Goal: Task Accomplishment & Management: Manage account settings

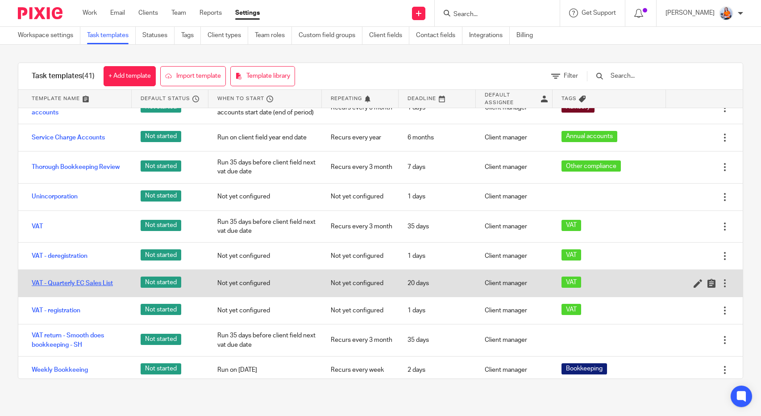
scroll to position [867, 0]
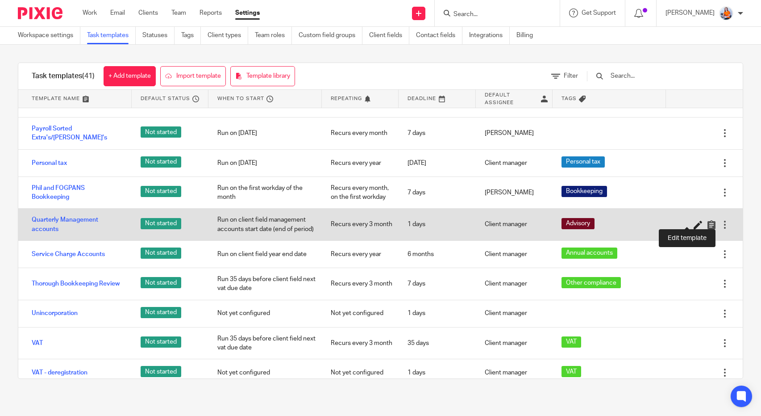
click at [694, 220] on icon at bounding box center [698, 224] width 9 height 9
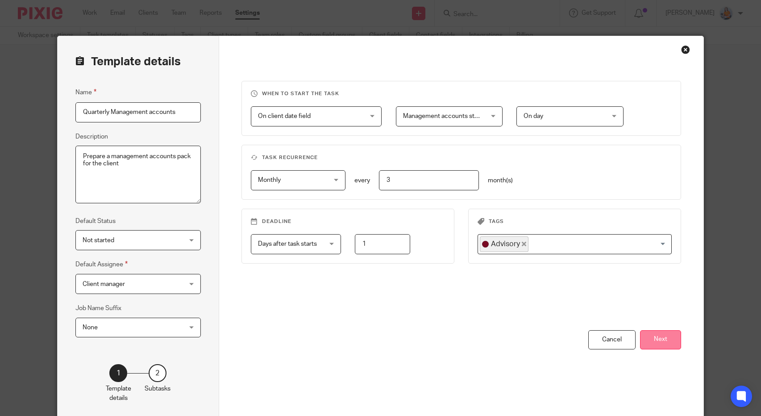
click at [660, 338] on button "Next" at bounding box center [660, 339] width 41 height 19
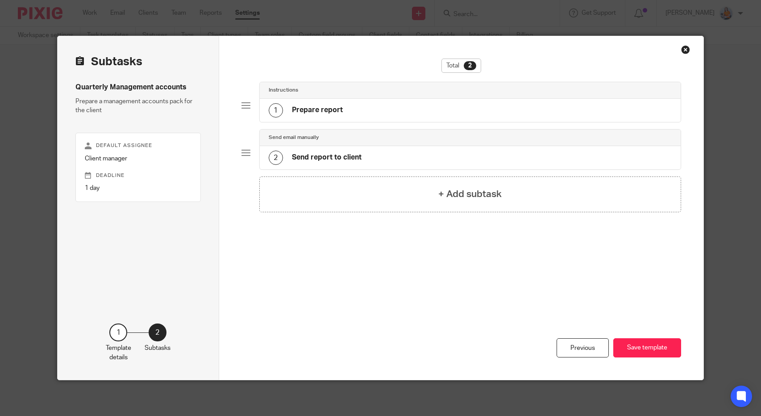
click at [381, 116] on div "1 Prepare report" at bounding box center [470, 110] width 421 height 23
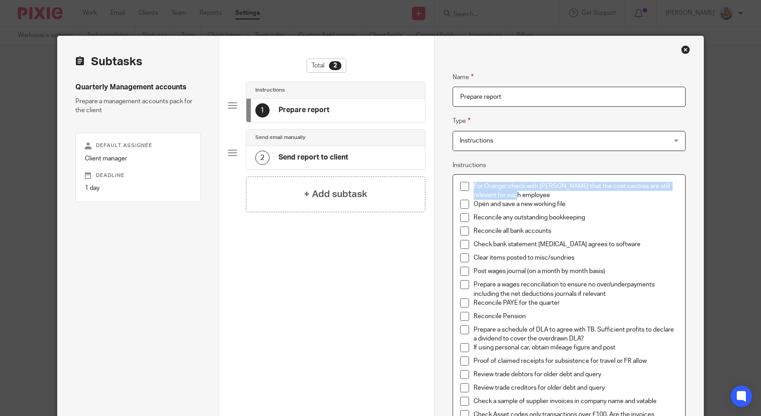
drag, startPoint x: 521, startPoint y: 194, endPoint x: 468, endPoint y: 188, distance: 53.1
click at [468, 188] on li "For Orange: check with tom that the cost centres are still relevant for each em…" at bounding box center [569, 191] width 218 height 18
copy p "For Orange: check with tom that the cost centres are still relevant for each em…"
drag, startPoint x: 573, startPoint y: 204, endPoint x: 461, endPoint y: 204, distance: 112.1
click at [461, 204] on li "Open and save a new working file" at bounding box center [569, 206] width 218 height 13
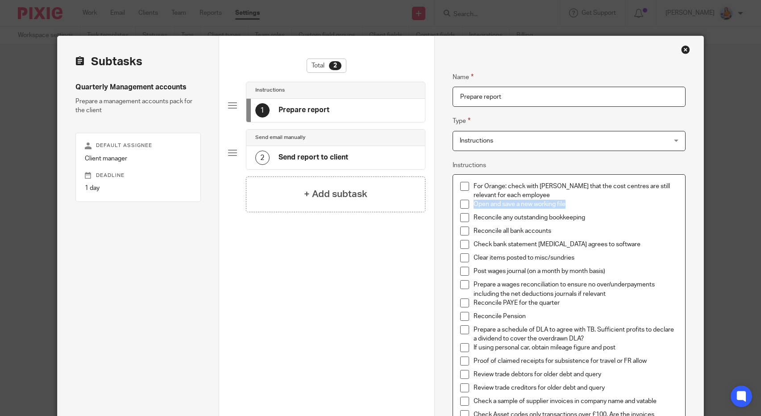
copy p "Open and save a new working file"
drag, startPoint x: 592, startPoint y: 215, endPoint x: 464, endPoint y: 215, distance: 127.3
click at [464, 215] on li "Reconcile any outstanding bookkeeping" at bounding box center [569, 219] width 218 height 13
copy p "Reconcile any outstanding bookkeeping"
drag, startPoint x: 548, startPoint y: 230, endPoint x: 471, endPoint y: 229, distance: 77.7
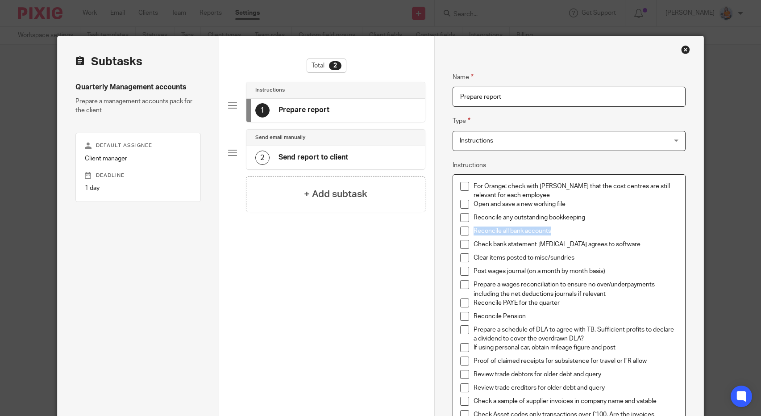
click at [474, 229] on p "Reconcile all bank accounts" at bounding box center [576, 230] width 205 height 9
copy p "Reconcile all bank accounts"
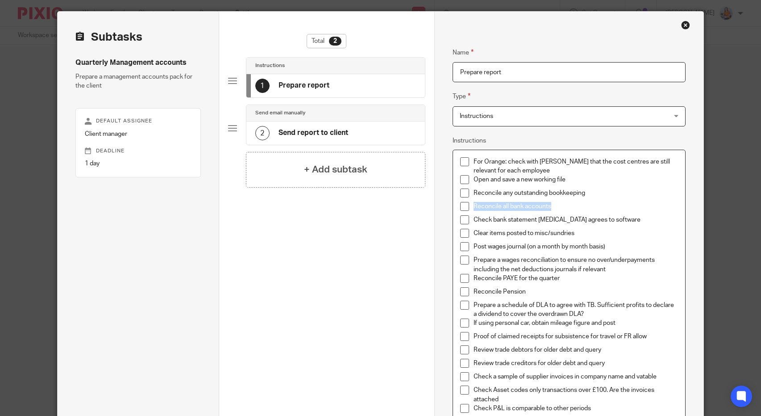
scroll to position [42, 0]
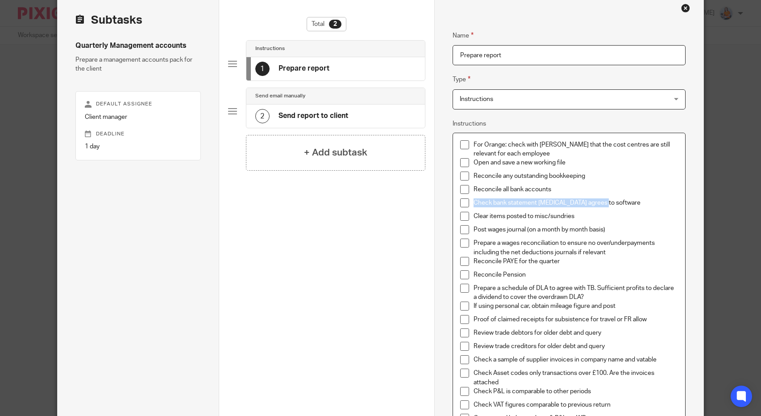
drag, startPoint x: 611, startPoint y: 203, endPoint x: 468, endPoint y: 205, distance: 142.9
click at [468, 205] on li "Check bank statement bal agrees to software" at bounding box center [569, 204] width 218 height 13
copy p "Check bank statement bal agrees to software"
drag, startPoint x: 607, startPoint y: 217, endPoint x: 472, endPoint y: 213, distance: 135.3
click at [474, 213] on p "Clear items posted to misc/sundries" at bounding box center [576, 216] width 205 height 9
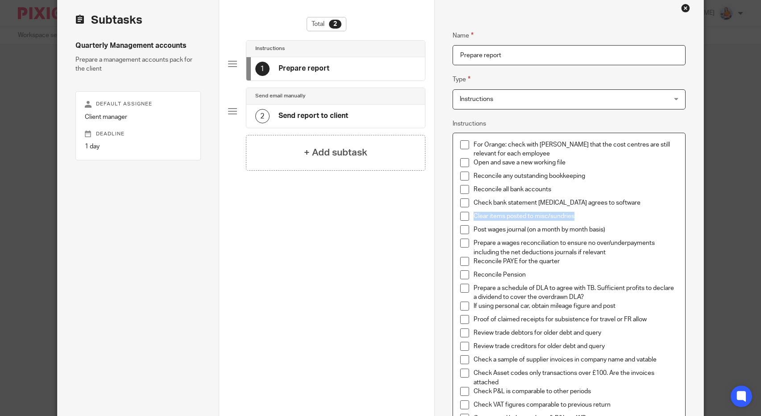
copy p "Clear items posted to misc/sundries"
drag, startPoint x: 594, startPoint y: 232, endPoint x: 471, endPoint y: 228, distance: 123.7
click at [474, 228] on p "Post wages journal (on a month by month basis)" at bounding box center [576, 229] width 205 height 9
copy p "Post wages journal (on a month by month basis)"
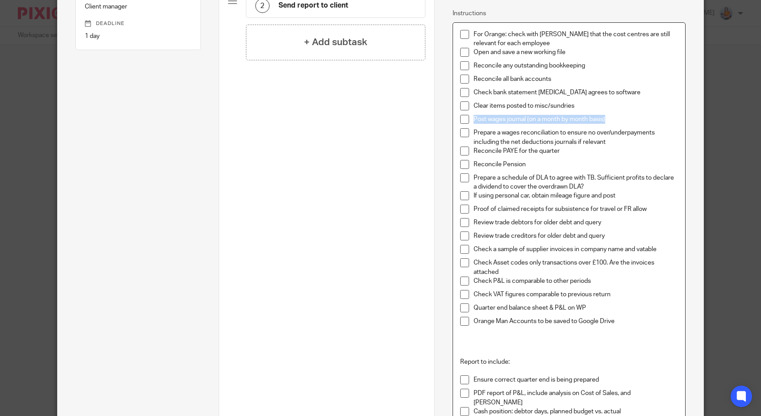
scroll to position [161, 0]
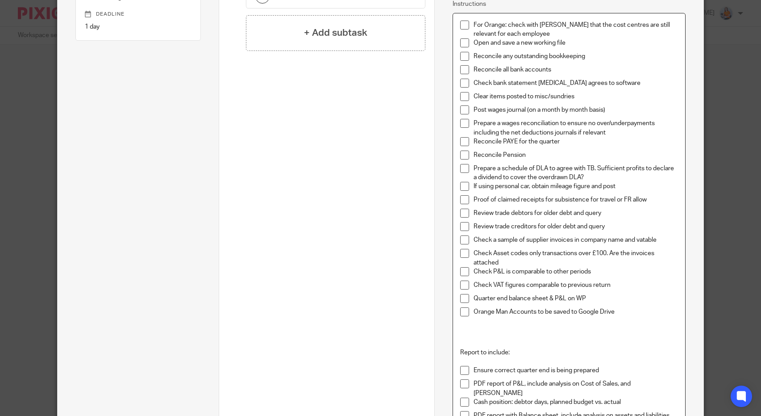
drag, startPoint x: 609, startPoint y: 136, endPoint x: 497, endPoint y: 127, distance: 112.5
click at [497, 127] on ul "Reconcile any outstanding bookkeeping Reconcile all bank accounts Check bank st…" at bounding box center [569, 186] width 218 height 269
drag, startPoint x: 610, startPoint y: 132, endPoint x: 471, endPoint y: 121, distance: 139.7
click at [474, 121] on p "Prepare a wages reconciliation to ensure no over/underpayments including the ne…" at bounding box center [576, 128] width 205 height 18
copy p "Prepare a wages reconciliation to ensure no over/underpayments including the ne…"
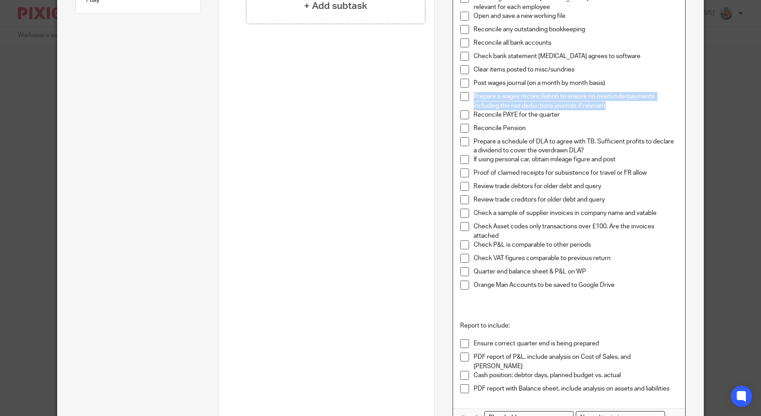
scroll to position [188, 0]
drag, startPoint x: 559, startPoint y: 117, endPoint x: 514, endPoint y: 121, distance: 45.4
click at [503, 117] on p "Reconcile PAYE for the quarter" at bounding box center [576, 114] width 205 height 9
click at [541, 124] on p "Reconcile Pension" at bounding box center [576, 127] width 205 height 9
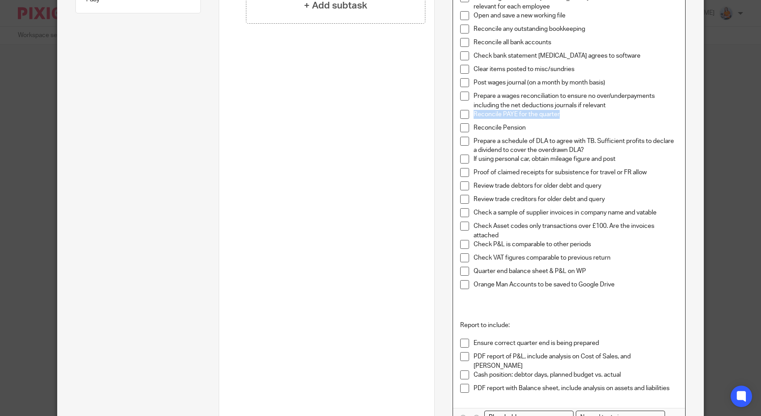
drag, startPoint x: 564, startPoint y: 116, endPoint x: 472, endPoint y: 112, distance: 92.1
click at [474, 112] on p "Reconcile PAYE for the quarter" at bounding box center [576, 114] width 205 height 9
copy p "Reconcile PAYE for the quarter"
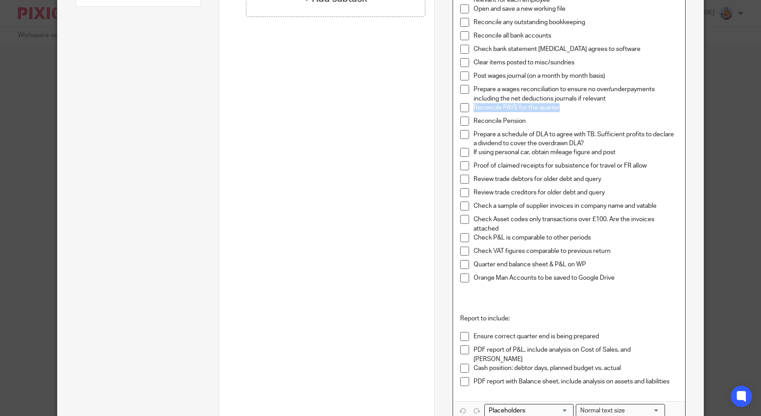
scroll to position [196, 0]
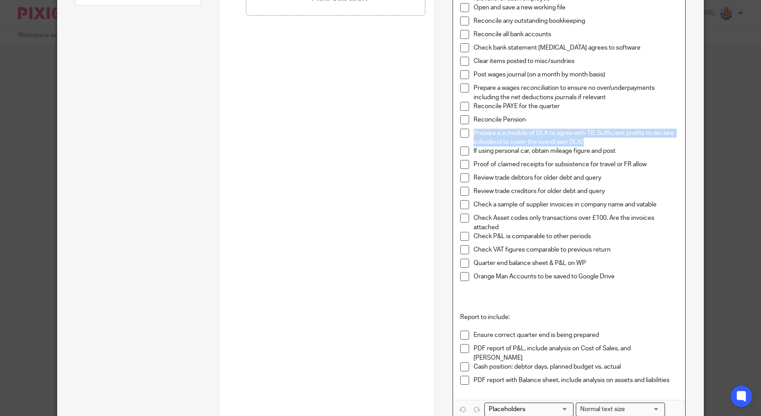
drag, startPoint x: 592, startPoint y: 143, endPoint x: 472, endPoint y: 136, distance: 120.8
click at [474, 136] on p "Prepare a schedule of DLA to agree with TB. Sufficient profits to declare a div…" at bounding box center [576, 138] width 205 height 18
copy p "Prepare a schedule of DLA to agree with TB. Sufficient profits to declare a div…"
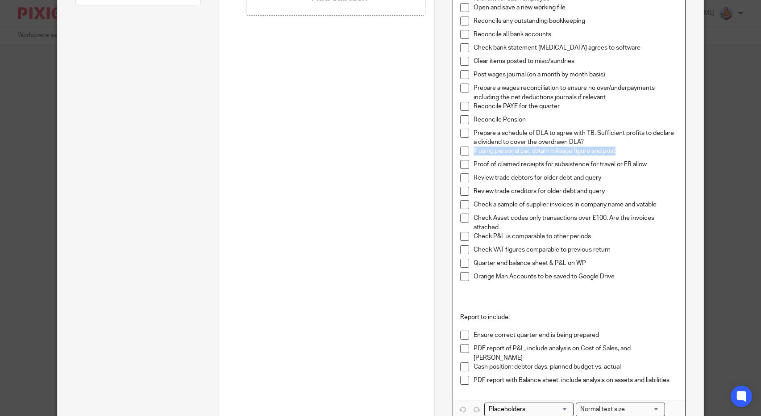
drag, startPoint x: 628, startPoint y: 151, endPoint x: 467, endPoint y: 149, distance: 161.2
click at [467, 149] on li "If using personal car, obtain mileage figure and post" at bounding box center [569, 152] width 218 height 13
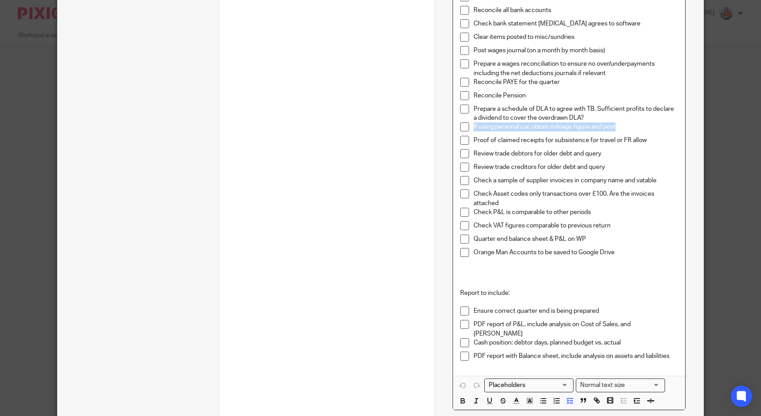
scroll to position [233, 0]
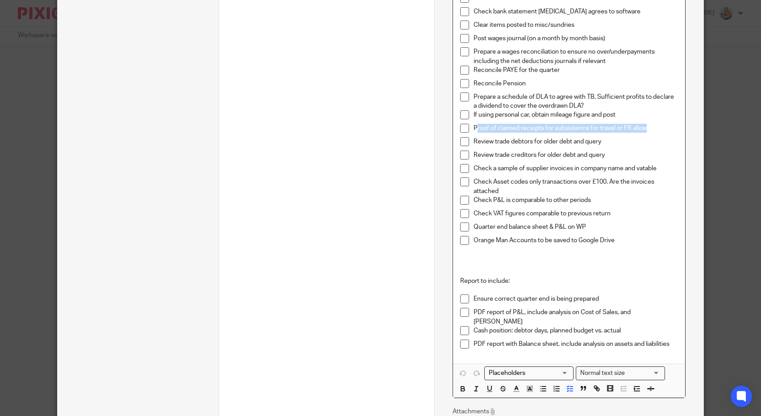
drag, startPoint x: 658, startPoint y: 129, endPoint x: 473, endPoint y: 125, distance: 184.9
click at [474, 125] on p "Proof of claimed receipts for subsistence for travel or FR allow" at bounding box center [576, 128] width 205 height 9
click at [510, 123] on div "If using personal car, obtain mileage figure and post" at bounding box center [576, 116] width 205 height 13
drag, startPoint x: 647, startPoint y: 127, endPoint x: 481, endPoint y: 128, distance: 165.7
click at [482, 128] on p "Proof of claimed receipts for subsistence for travel or FR allow" at bounding box center [576, 128] width 205 height 9
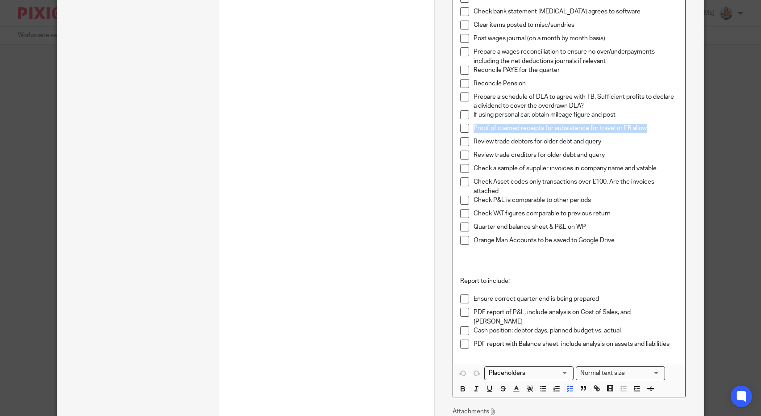
drag, startPoint x: 653, startPoint y: 131, endPoint x: 470, endPoint y: 129, distance: 183.1
click at [470, 129] on li "Proof of claimed receipts for subsistence for travel or FR allow" at bounding box center [569, 130] width 218 height 13
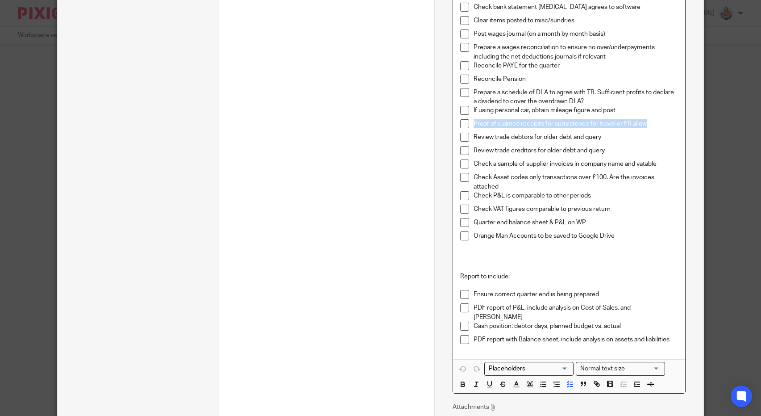
scroll to position [247, 0]
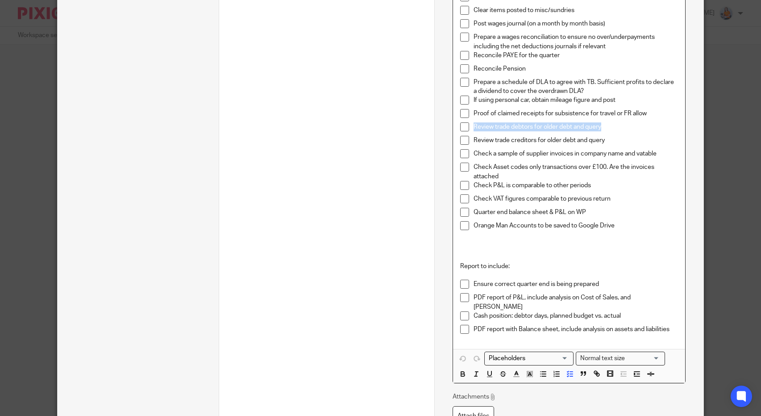
drag, startPoint x: 609, startPoint y: 127, endPoint x: 460, endPoint y: 123, distance: 149.2
click at [460, 123] on li "Review trade debtors for older debt and query" at bounding box center [569, 128] width 218 height 13
drag, startPoint x: 659, startPoint y: 156, endPoint x: 481, endPoint y: 157, distance: 177.7
click at [481, 157] on p "Check a sample of supplier invoices in company name and vatable" at bounding box center [576, 153] width 205 height 9
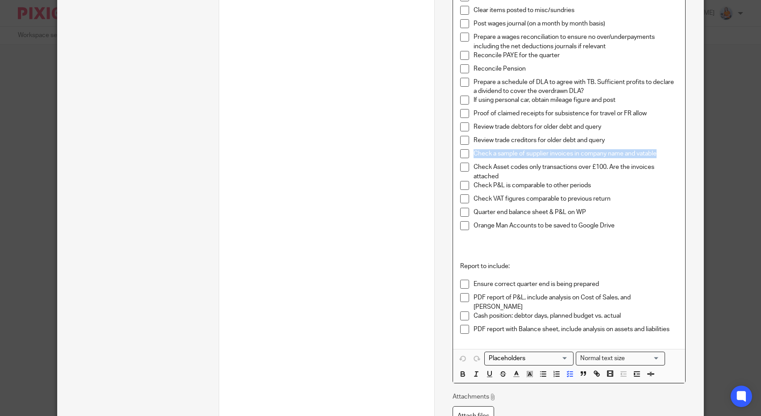
drag, startPoint x: 659, startPoint y: 154, endPoint x: 470, endPoint y: 151, distance: 188.9
click at [474, 151] on p "Check a sample of supplier invoices in company name and vatable" at bounding box center [576, 153] width 205 height 9
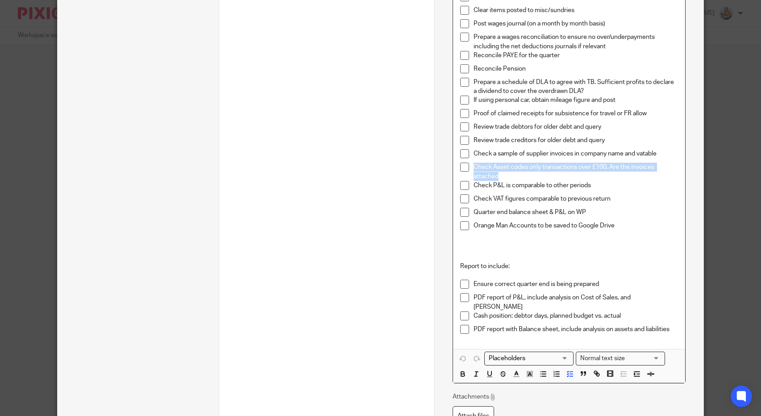
drag, startPoint x: 512, startPoint y: 175, endPoint x: 472, endPoint y: 166, distance: 41.3
click at [474, 166] on p "Check Asset codes only transactions over £100. Are the invoices attached" at bounding box center [576, 172] width 205 height 18
drag, startPoint x: 600, startPoint y: 189, endPoint x: 471, endPoint y: 184, distance: 129.1
click at [474, 184] on p "Check P&L is comparable to other periods" at bounding box center [576, 185] width 205 height 9
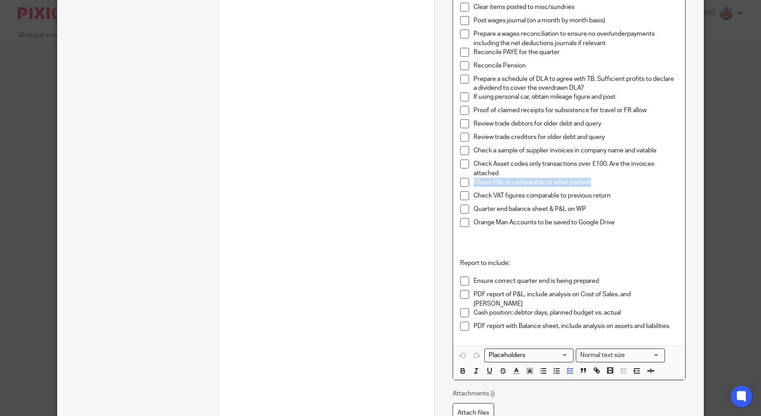
scroll to position [257, 0]
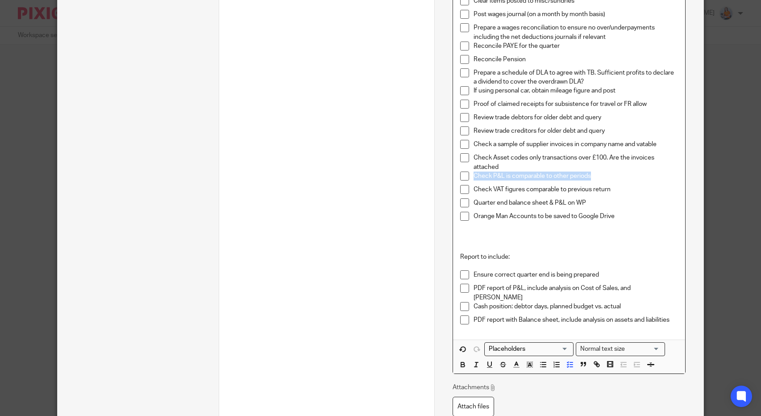
click at [605, 190] on p "Check VAT figures comparable to previous return" at bounding box center [576, 189] width 205 height 9
drag, startPoint x: 606, startPoint y: 192, endPoint x: 468, endPoint y: 188, distance: 138.5
click at [468, 188] on li "Check VAT figures comparable to previous return" at bounding box center [569, 191] width 218 height 13
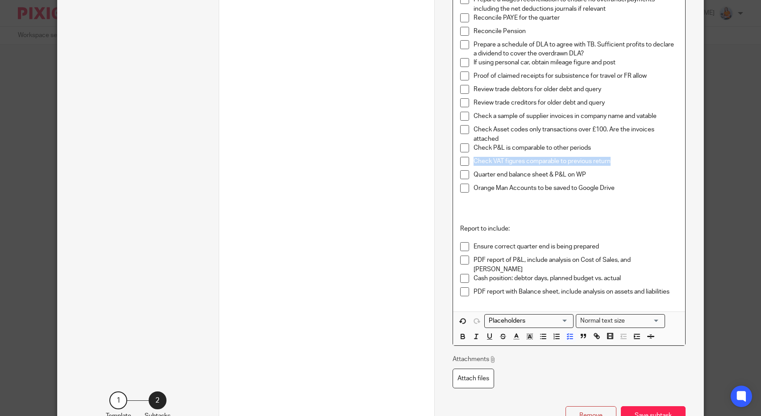
scroll to position [289, 0]
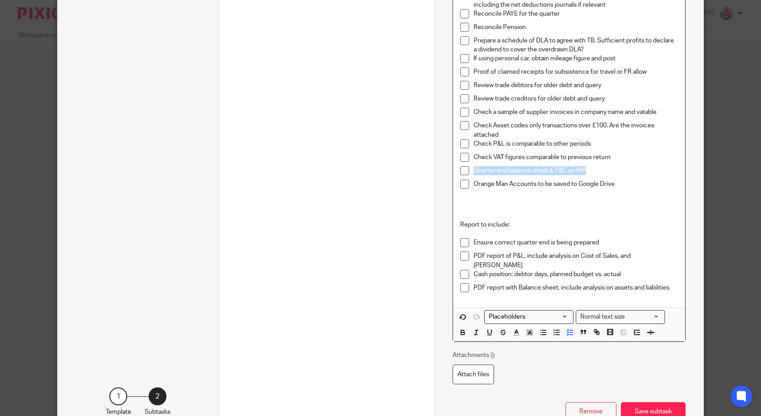
drag, startPoint x: 576, startPoint y: 173, endPoint x: 468, endPoint y: 172, distance: 108.5
click at [468, 172] on li "Quarter end balance sheet & P&L on WP" at bounding box center [569, 172] width 218 height 13
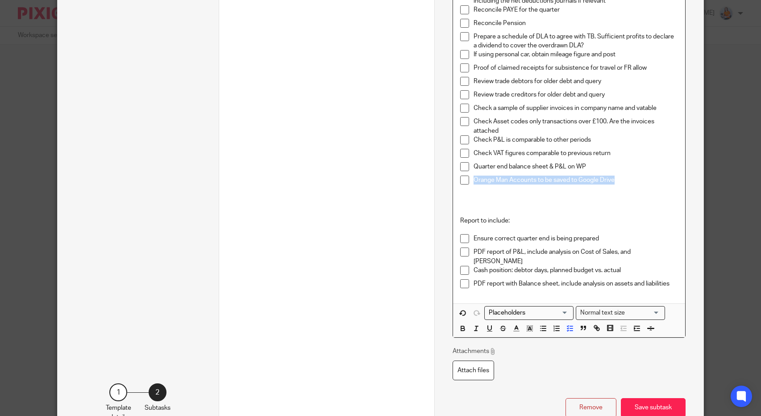
drag, startPoint x: 618, startPoint y: 180, endPoint x: 467, endPoint y: 183, distance: 150.9
click at [467, 183] on li "Orange Man Accounts to be saved to Google Drive" at bounding box center [569, 181] width 218 height 13
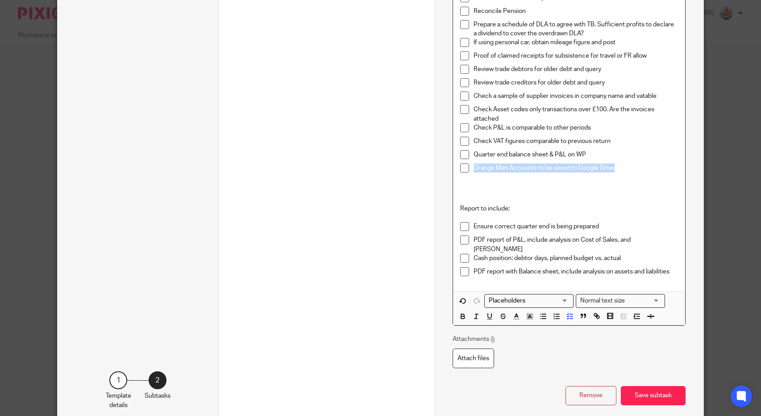
scroll to position [347, 0]
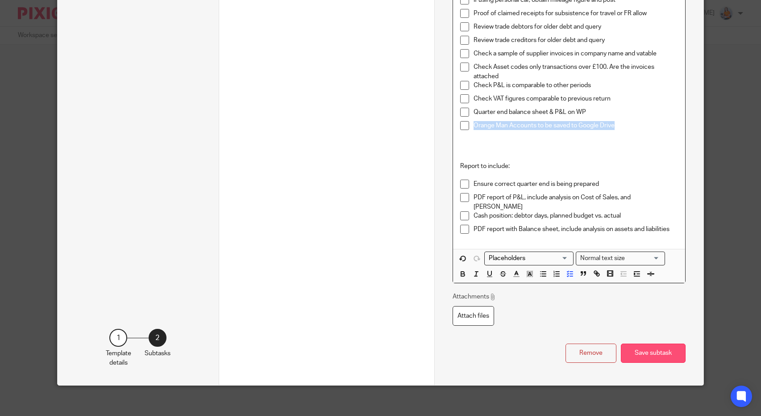
click at [648, 348] on button "Save subtask" at bounding box center [653, 352] width 65 height 19
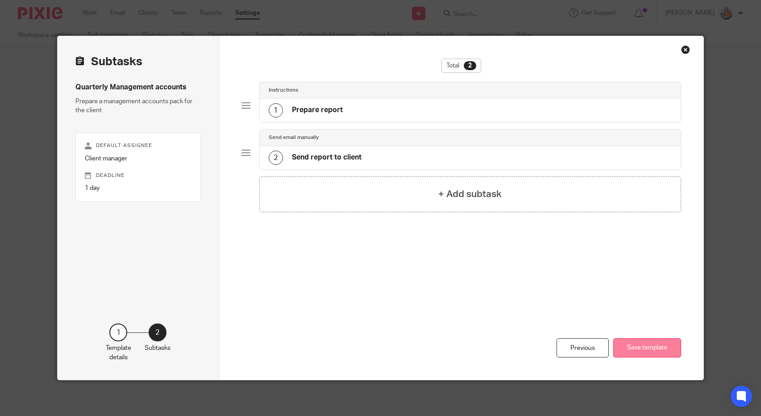
click at [649, 346] on button "Save template" at bounding box center [648, 347] width 68 height 19
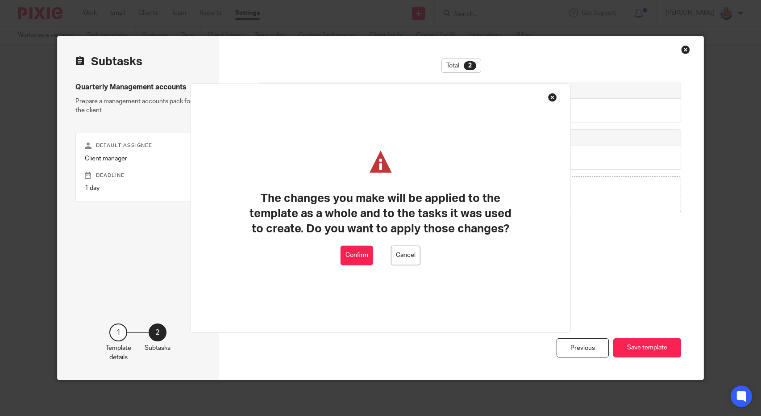
click at [416, 250] on button "Cancel" at bounding box center [405, 255] width 29 height 20
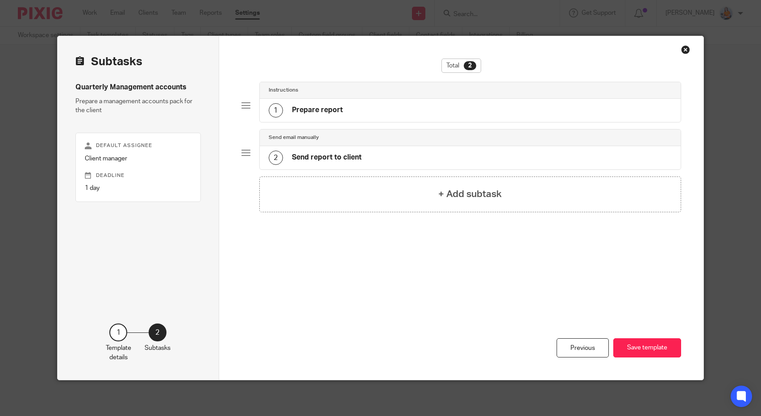
click at [330, 158] on h4 "Send report to client" at bounding box center [327, 157] width 70 height 9
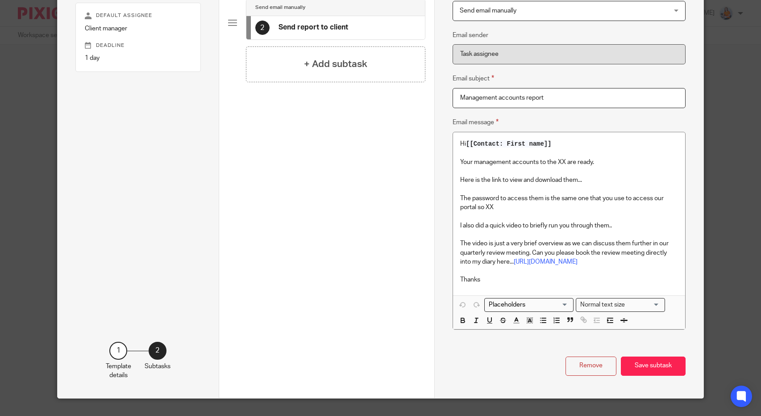
scroll to position [157, 0]
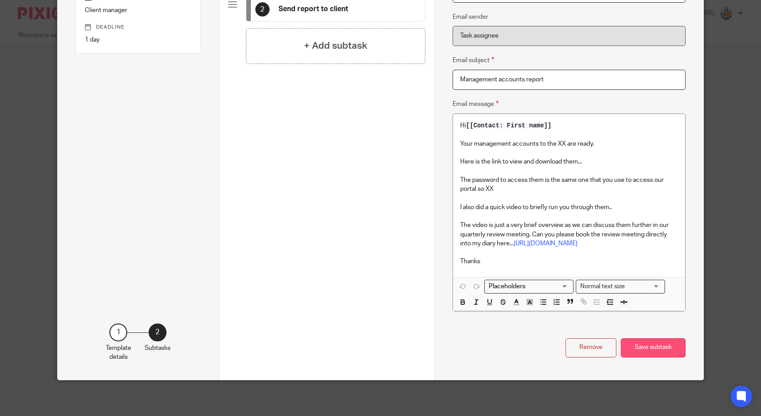
click at [654, 353] on button "Save subtask" at bounding box center [653, 347] width 65 height 19
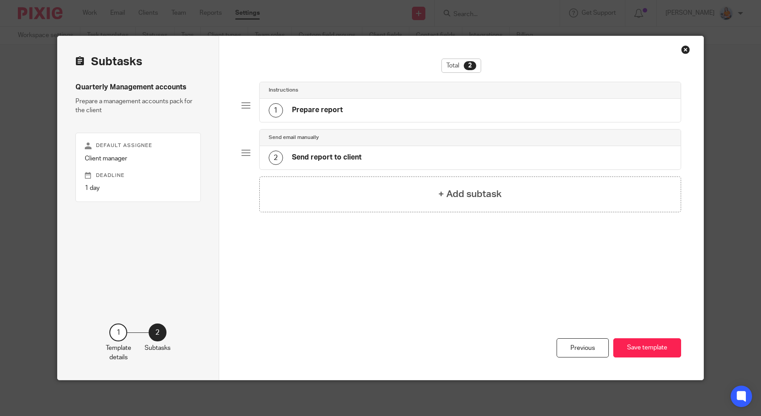
click at [690, 51] on div "Total 2 Instructions 1 Prepare report Send email manually 2 Send report to clie…" at bounding box center [461, 207] width 484 height 343
click at [681, 50] on div "Close this dialog window" at bounding box center [685, 49] width 9 height 9
